Goal: Information Seeking & Learning: Stay updated

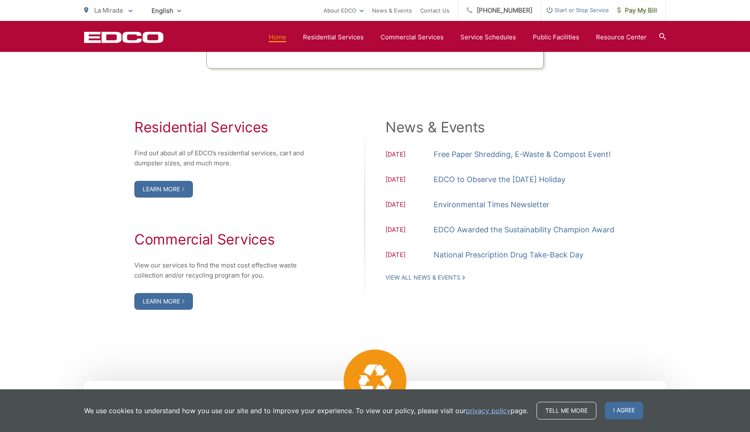
scroll to position [821, 0]
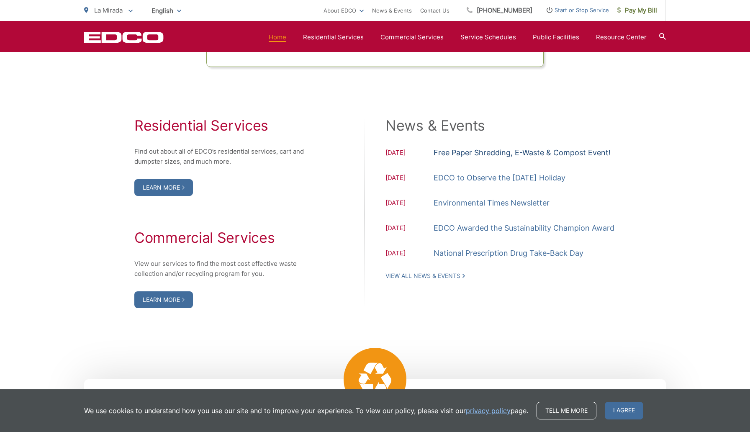
click at [499, 153] on link "Free Paper Shredding, E-Waste & Compost Event!" at bounding box center [522, 153] width 177 height 13
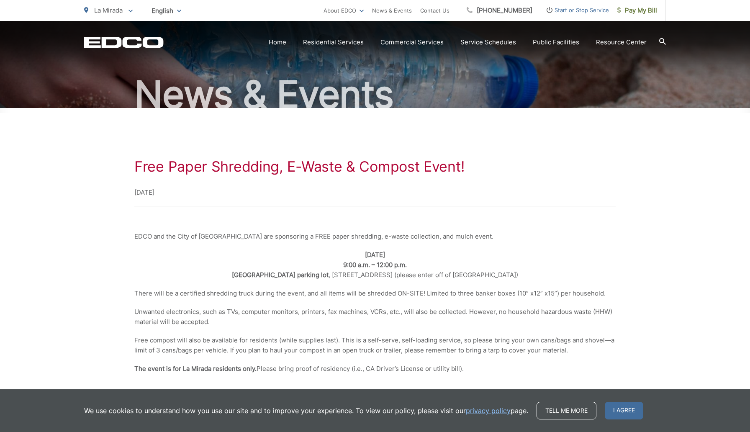
scroll to position [62, 0]
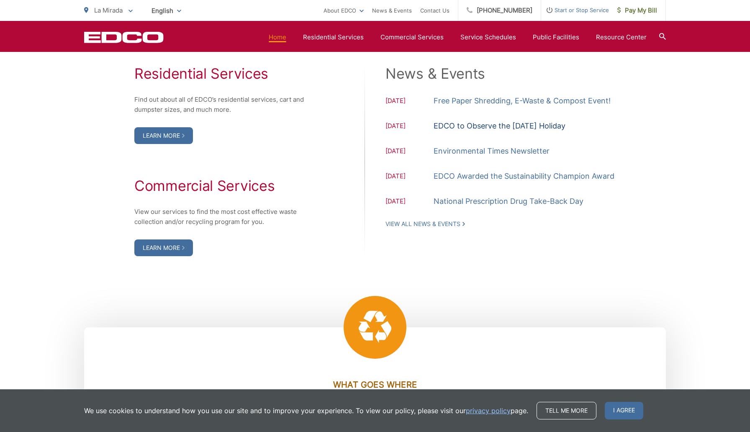
scroll to position [874, 0]
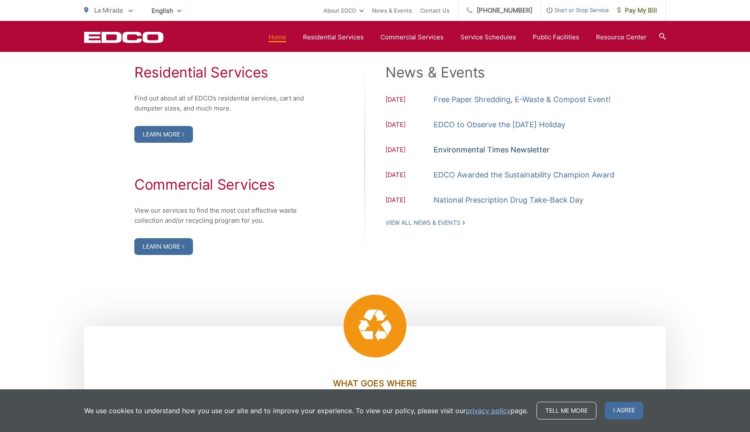
click at [495, 150] on link "Environmental Times Newsletter" at bounding box center [492, 150] width 116 height 13
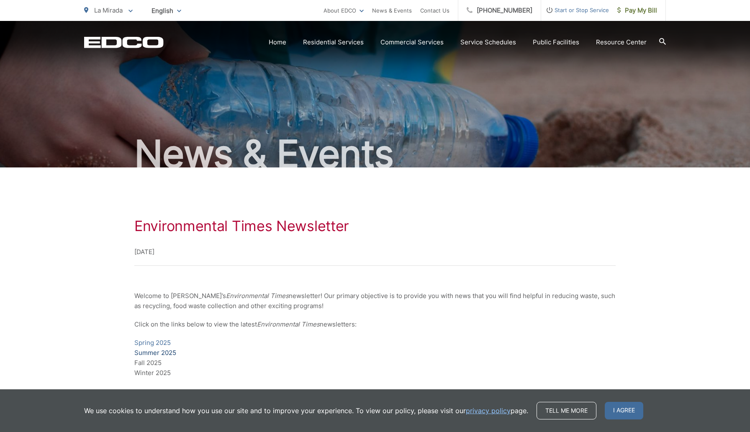
click at [172, 354] on link "Summer 2025" at bounding box center [155, 353] width 42 height 10
